Goal: Find specific page/section: Find specific page/section

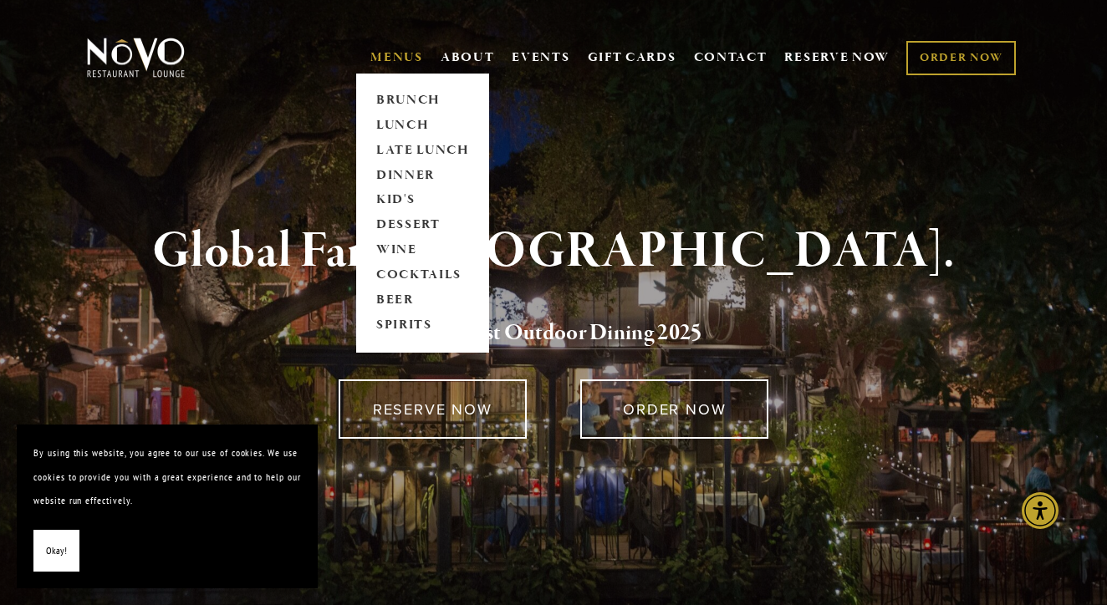
click at [405, 56] on link "MENUS" at bounding box center [396, 57] width 53 height 17
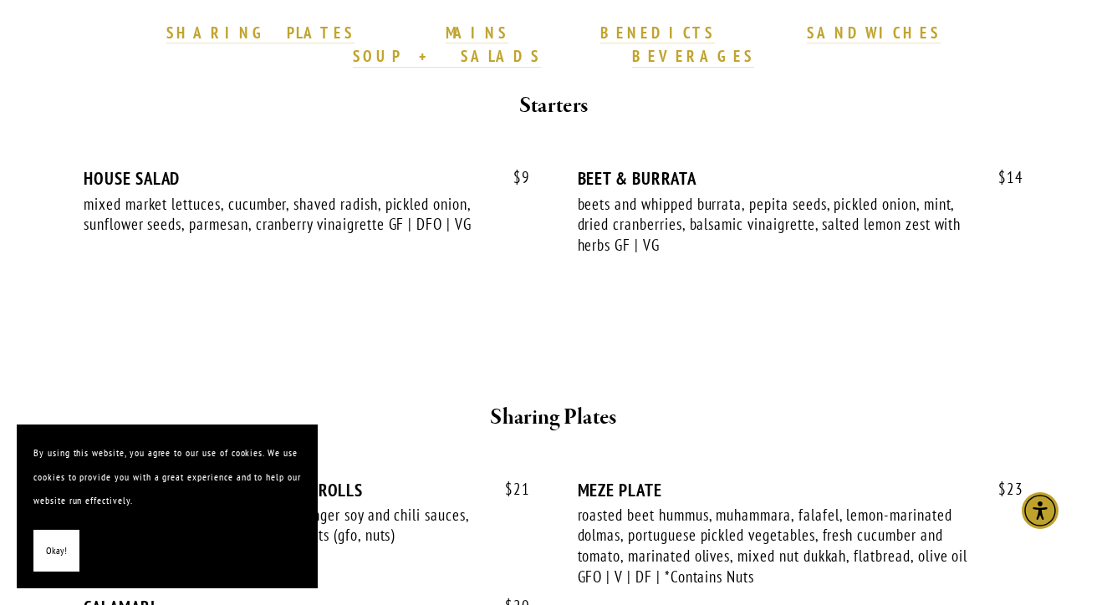
scroll to position [479, 0]
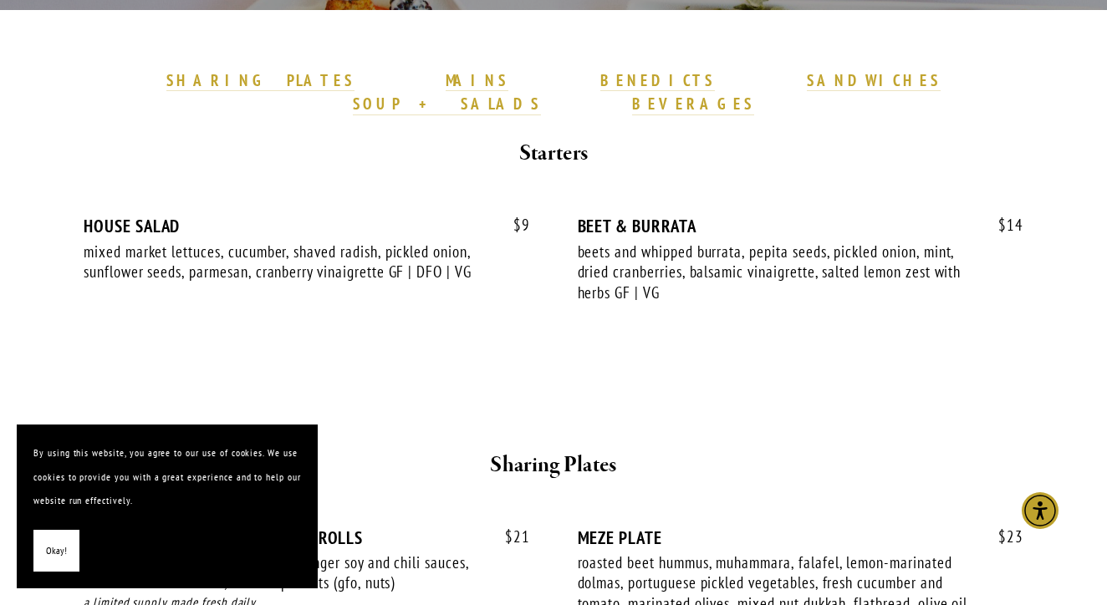
click at [64, 551] on span "Okay!" at bounding box center [56, 551] width 21 height 24
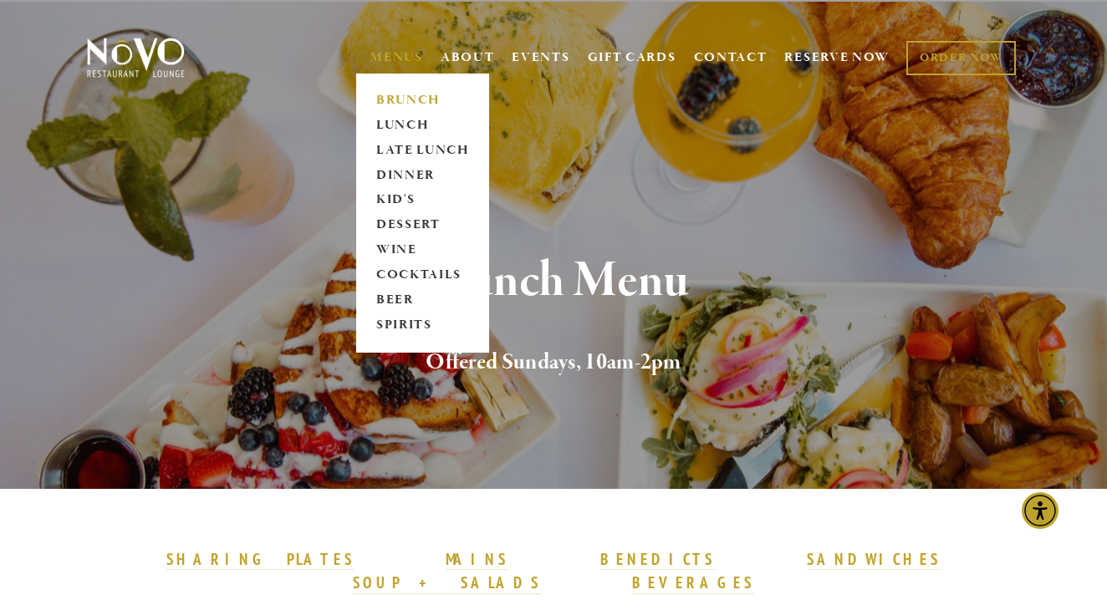
scroll to position [0, 0]
click at [398, 56] on link "MENUS" at bounding box center [396, 57] width 53 height 17
click at [402, 175] on link "DINNER" at bounding box center [422, 175] width 105 height 25
